Goal: Task Accomplishment & Management: Manage account settings

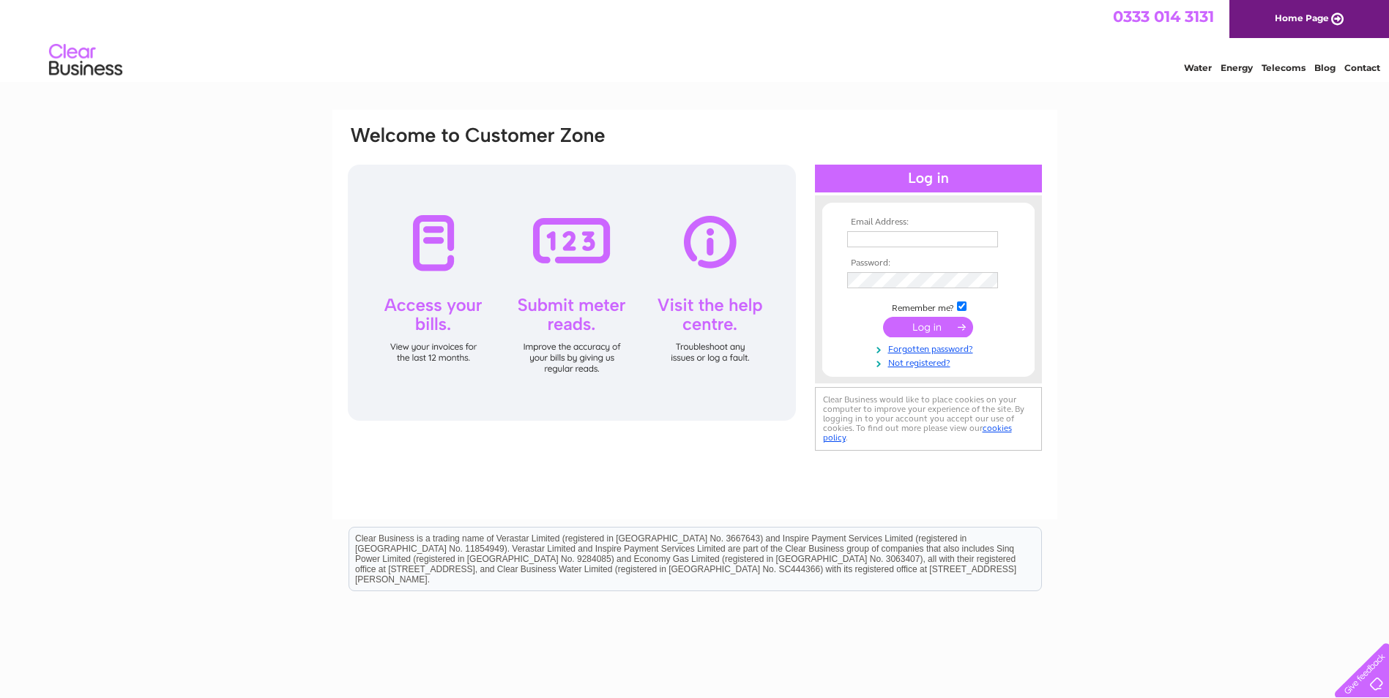
type input "[EMAIL_ADDRESS][DOMAIN_NAME]"
click at [950, 329] on input "submit" at bounding box center [928, 327] width 90 height 20
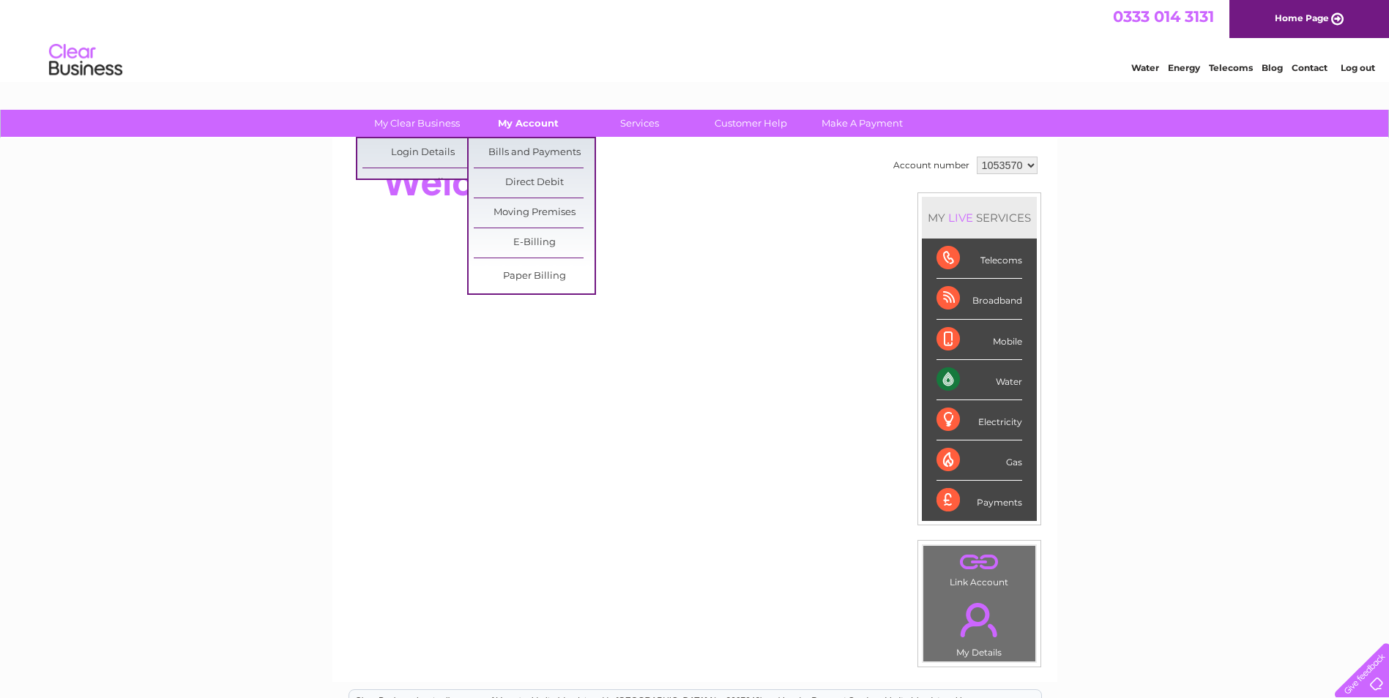
click at [524, 113] on link "My Account" at bounding box center [528, 123] width 121 height 27
click at [519, 160] on link "Bills and Payments" at bounding box center [534, 152] width 121 height 29
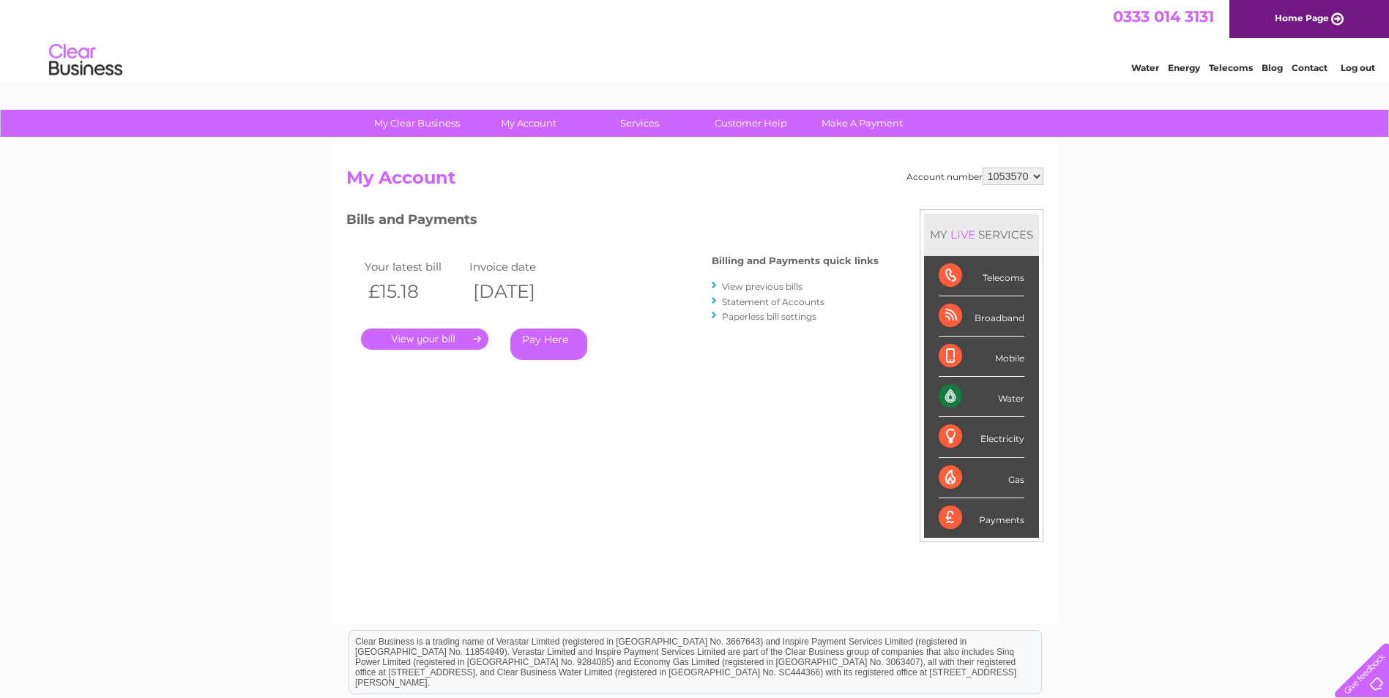
click at [414, 340] on link "." at bounding box center [424, 339] width 127 height 21
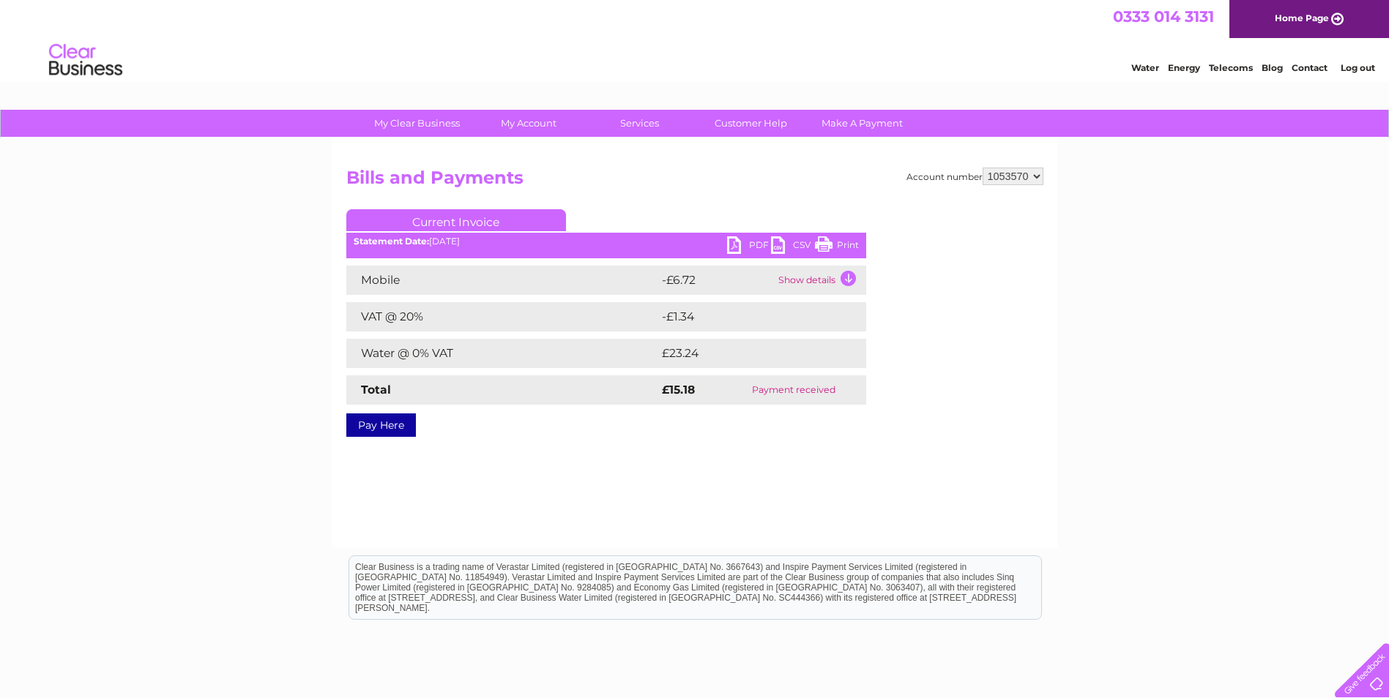
click at [739, 239] on link "PDF" at bounding box center [749, 246] width 44 height 21
